Goal: Task Accomplishment & Management: Complete application form

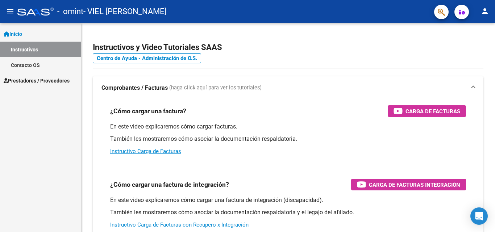
click at [33, 37] on link "Inicio" at bounding box center [40, 34] width 81 height 16
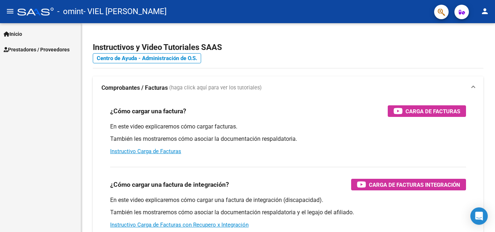
click at [33, 37] on link "Inicio" at bounding box center [40, 34] width 81 height 16
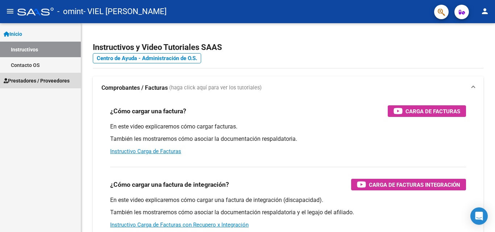
click at [46, 77] on span "Prestadores / Proveedores" at bounding box center [37, 81] width 66 height 8
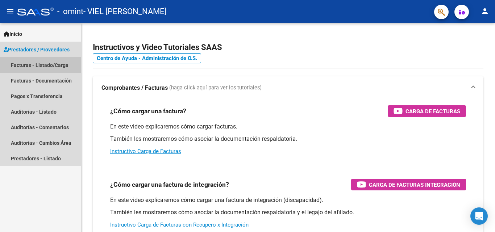
click at [46, 61] on link "Facturas - Listado/Carga" at bounding box center [40, 65] width 81 height 16
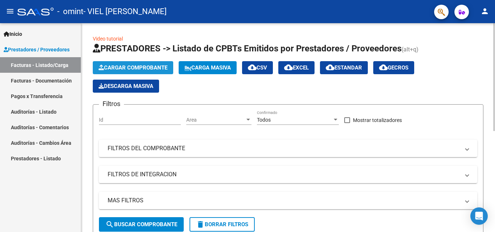
click at [131, 68] on span "Cargar Comprobante" at bounding box center [133, 68] width 69 height 7
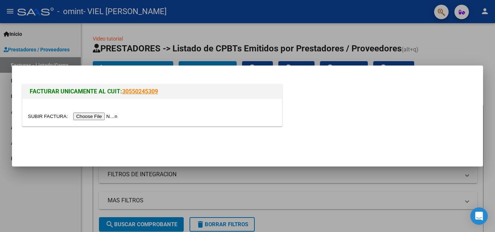
click at [96, 116] on input "file" at bounding box center [74, 117] width 92 height 8
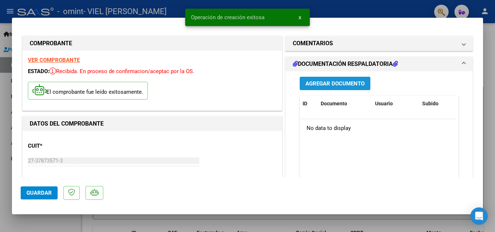
click at [353, 86] on span "Agregar Documento" at bounding box center [335, 83] width 59 height 7
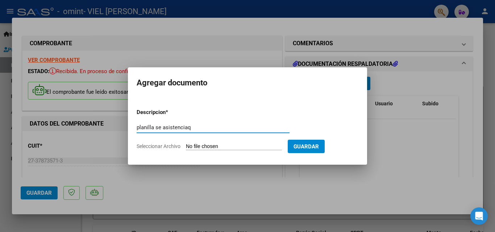
type input "planilla se asistenciaq"
click at [225, 148] on input "Seleccionar Archivo" at bounding box center [234, 147] width 96 height 7
type input "C:\fakepath\septiembre [PERSON_NAME].pdf"
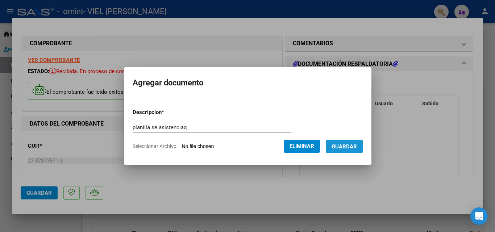
click at [348, 145] on span "Guardar" at bounding box center [344, 147] width 25 height 7
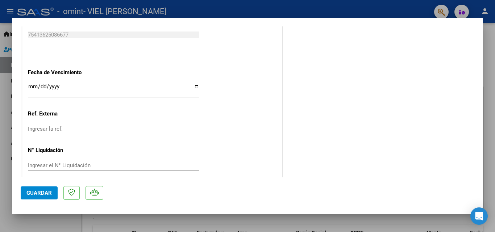
scroll to position [428, 0]
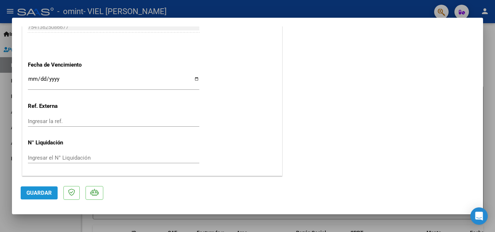
click at [36, 197] on button "Guardar" at bounding box center [39, 193] width 37 height 13
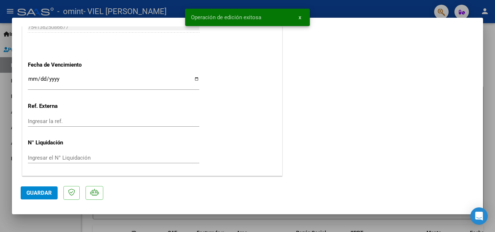
click at [493, 50] on div at bounding box center [247, 116] width 495 height 232
type input "$ 0,00"
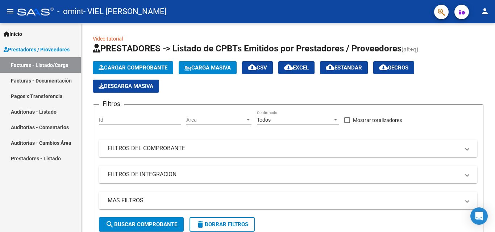
click at [25, 202] on div "Inicio Instructivos Contacto OS Prestadores / Proveedores Facturas - Listado/Ca…" at bounding box center [40, 127] width 81 height 209
click at [116, 65] on span "Cargar Comprobante" at bounding box center [133, 68] width 69 height 7
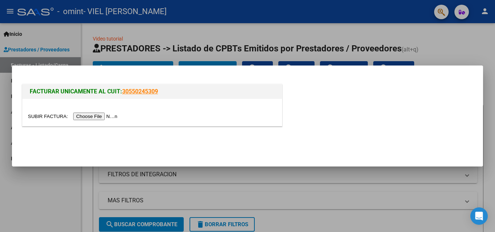
click at [95, 118] on input "file" at bounding box center [74, 117] width 92 height 8
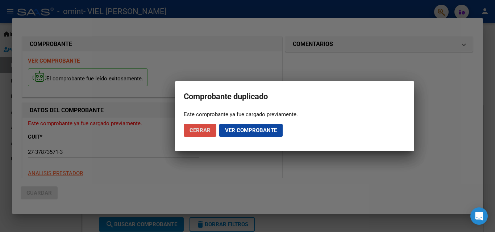
click at [207, 131] on span "Cerrar" at bounding box center [200, 130] width 21 height 7
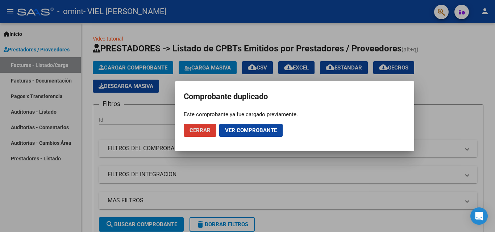
click at [199, 127] on span "Cerrar" at bounding box center [200, 130] width 21 height 7
